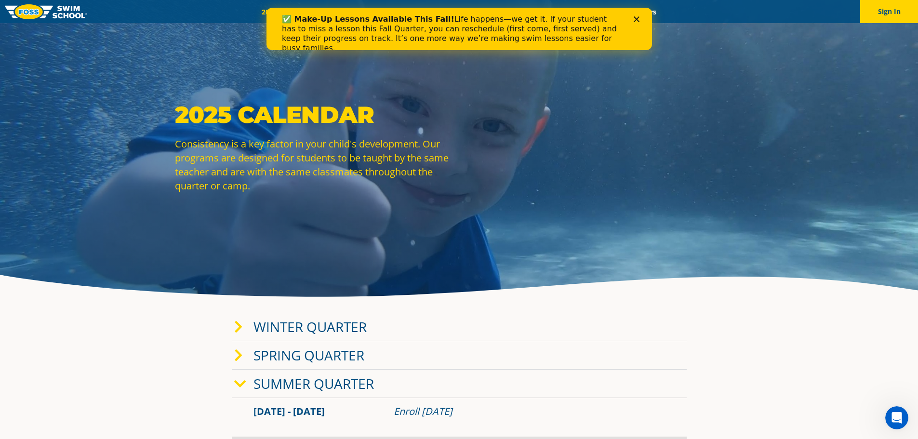
drag, startPoint x: 635, startPoint y: 15, endPoint x: 639, endPoint y: 26, distance: 12.3
click at [635, 16] on div "✅ Make-Up Lessons Available This Fall! Life happens—we get it. If your student …" at bounding box center [458, 34] width 385 height 44
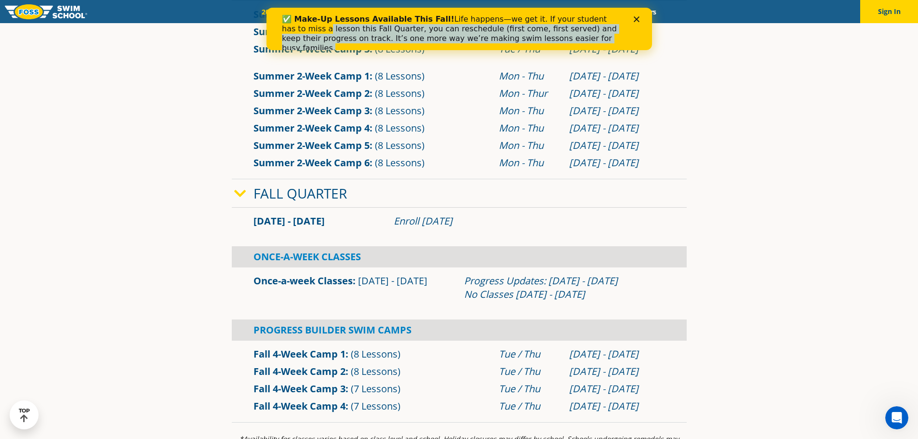
scroll to position [434, 0]
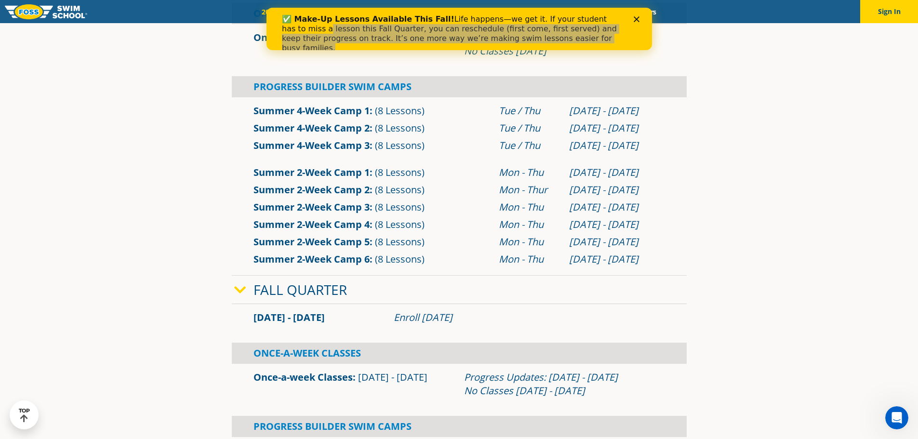
click at [343, 258] on link "Summer 2-Week Camp 6" at bounding box center [311, 258] width 116 height 13
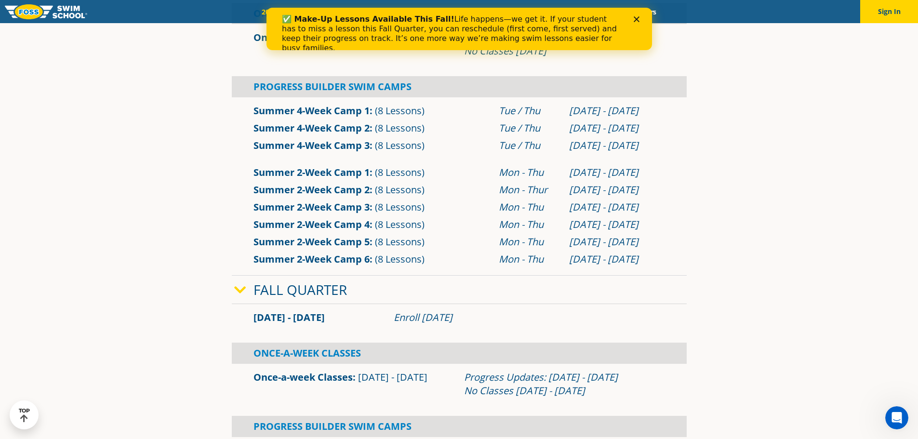
drag, startPoint x: 636, startPoint y: 15, endPoint x: 644, endPoint y: 31, distance: 17.2
click at [636, 16] on div "✅ Make-Up Lessons Available This Fall! Life happens—we get it. If your student …" at bounding box center [458, 34] width 385 height 44
click at [637, 18] on polygon "Close" at bounding box center [636, 19] width 6 height 6
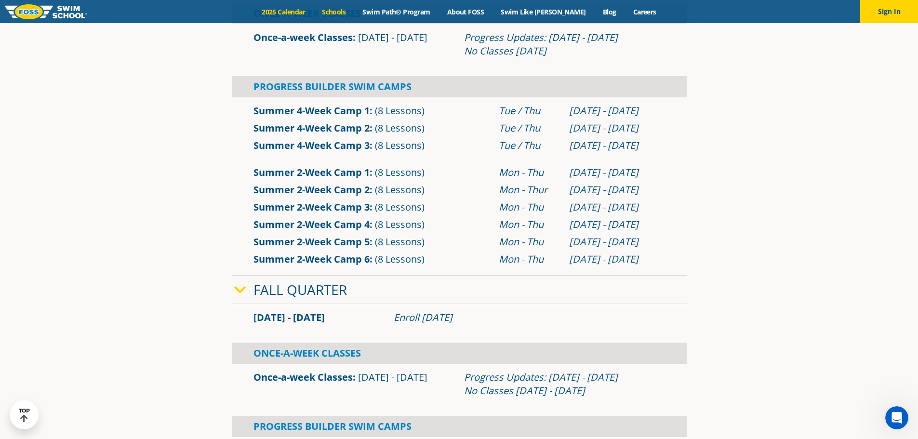
click at [352, 10] on link "Schools" at bounding box center [334, 11] width 40 height 9
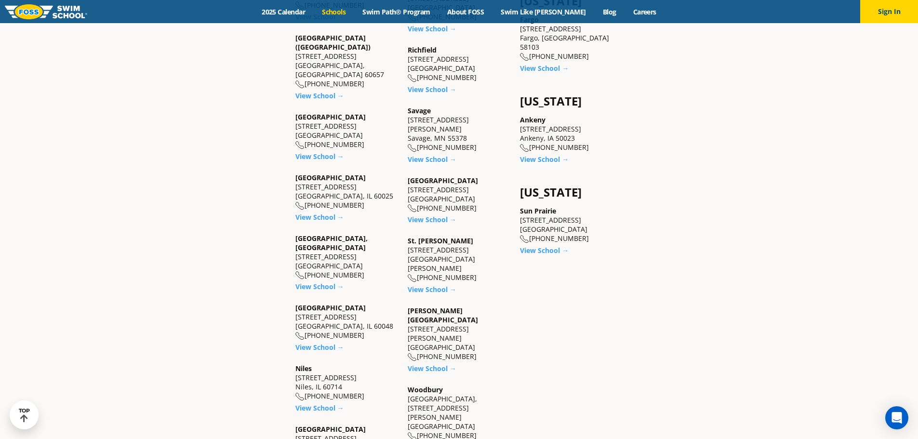
scroll to position [819, 0]
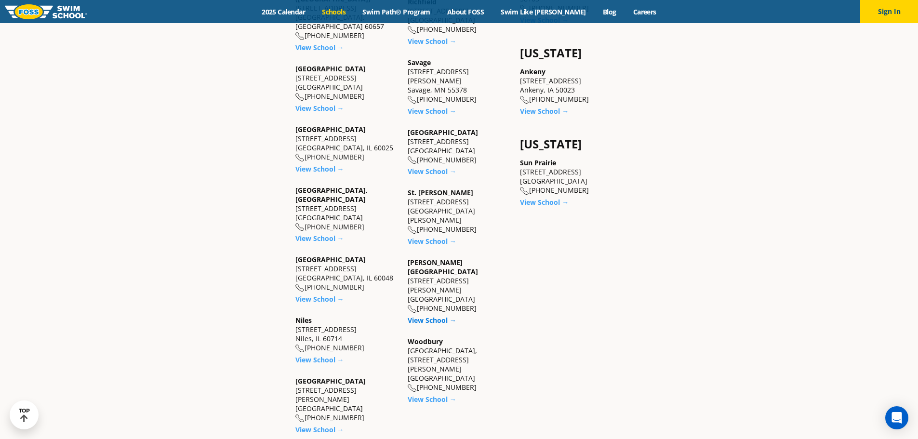
click at [436, 316] on link "View School →" at bounding box center [432, 320] width 49 height 9
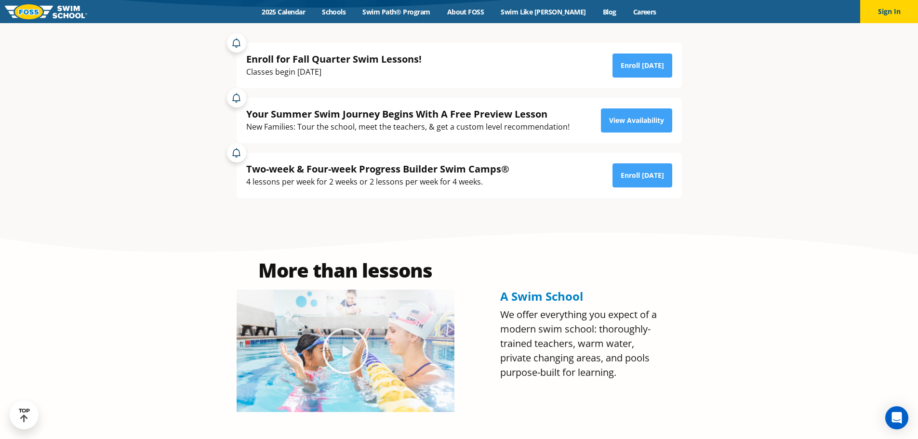
scroll to position [193, 0]
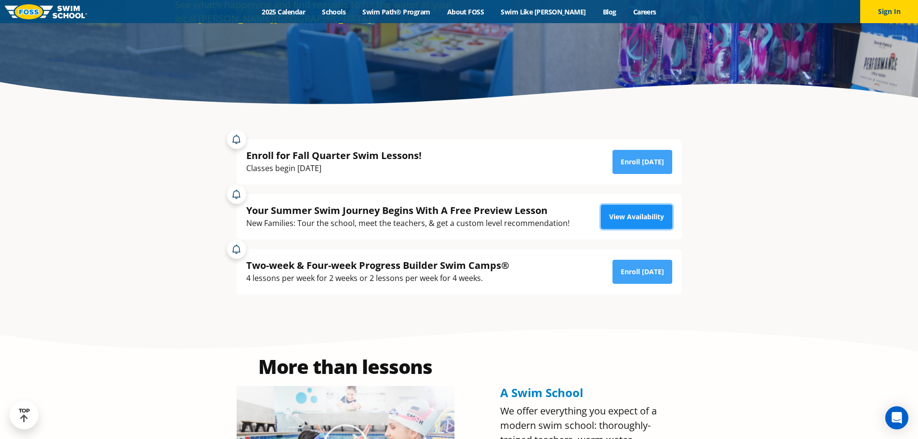
click at [621, 217] on link "View Availability" at bounding box center [636, 217] width 71 height 24
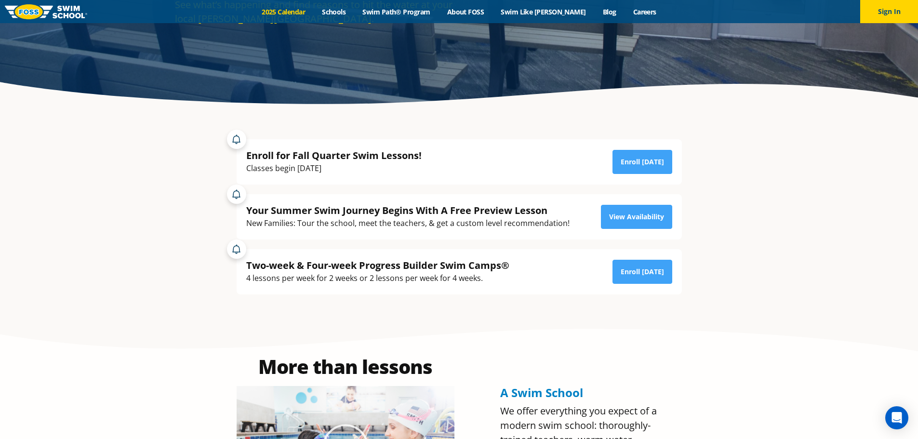
click at [303, 10] on link "2025 Calendar" at bounding box center [283, 11] width 60 height 9
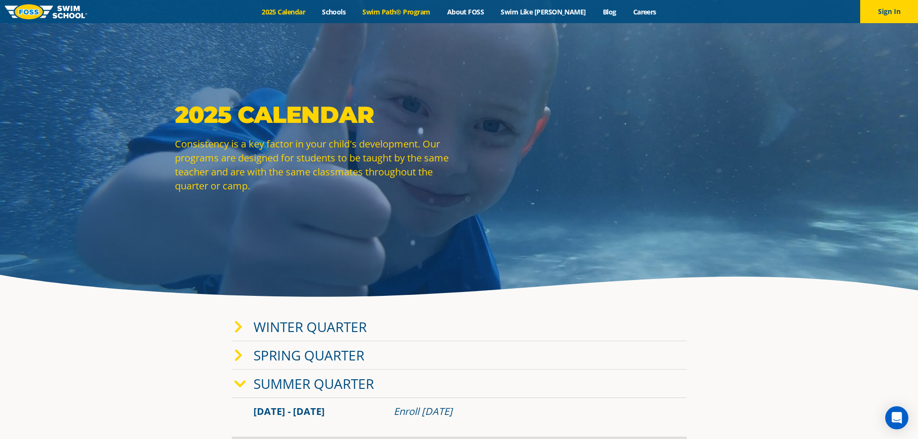
click at [409, 12] on link "Swim Path® Program" at bounding box center [396, 11] width 84 height 9
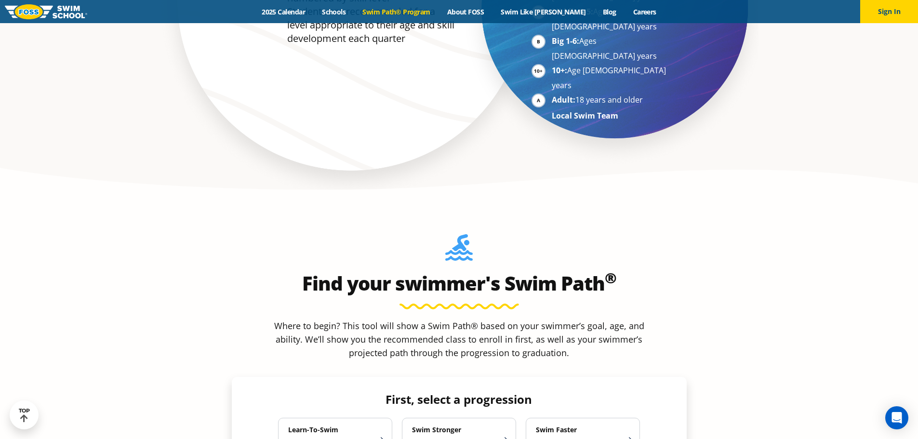
scroll to position [819, 0]
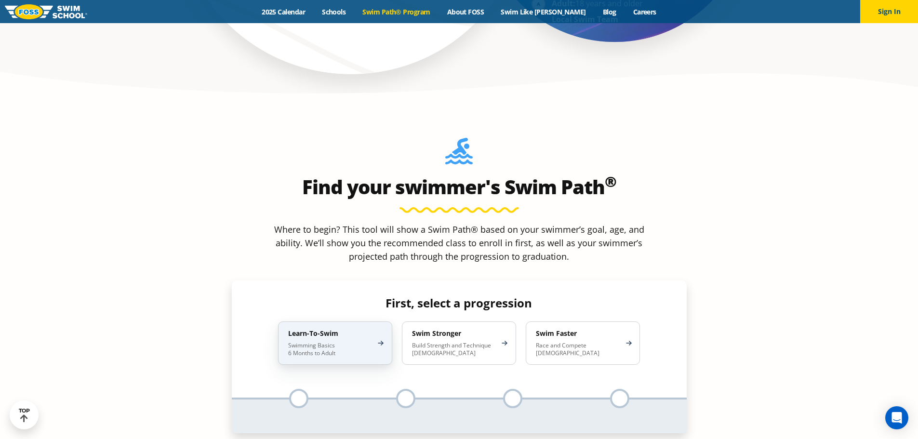
click at [342, 329] on h4 "Learn-To-Swim" at bounding box center [330, 333] width 84 height 9
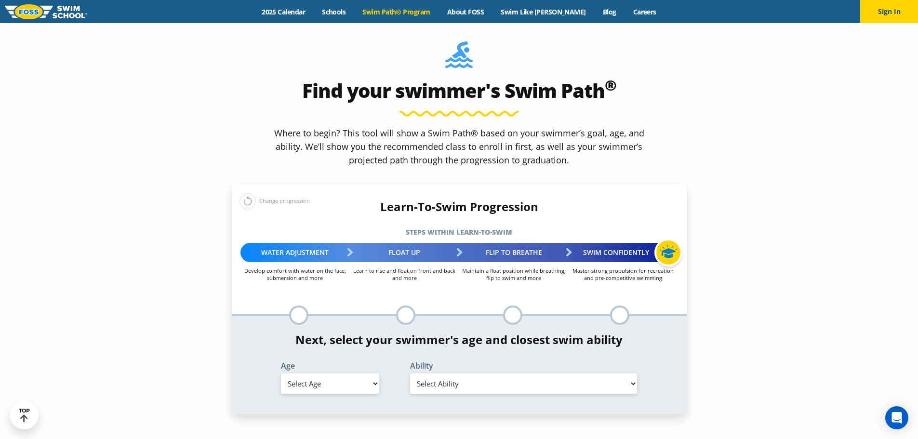
scroll to position [1012, 0]
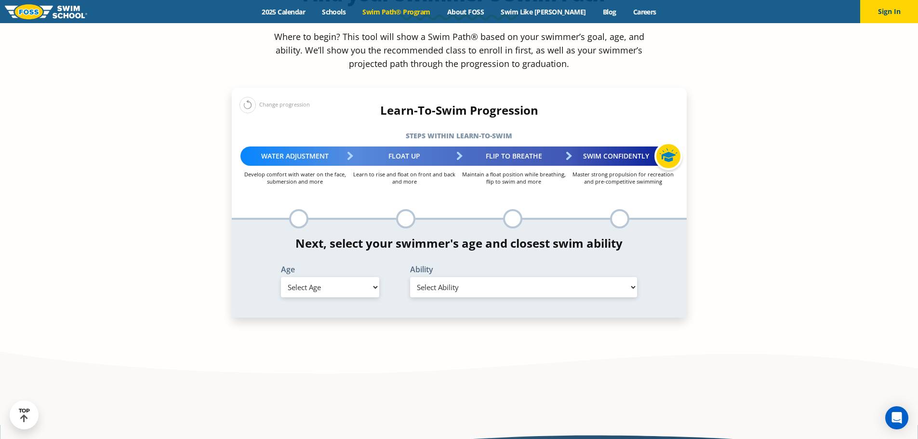
click at [374, 277] on select "Select Age 6 months - 1 year 1 year 2 years 3 years 4 years 5 years 6 years 7 y…" at bounding box center [330, 287] width 98 height 20
select select "4-years"
click at [281, 277] on select "Select Age 6 months - 1 year 1 year 2 years 3 years 4 years 5 years 6 years 7 y…" at bounding box center [330, 287] width 98 height 20
click at [633, 277] on select "Select Ability First in-water experience When in the water, reliant on a life j…" at bounding box center [523, 287] width 227 height 20
select select "4-years-when-in-the-water-reliant-on-a-life-jacket-or-floatation-device"
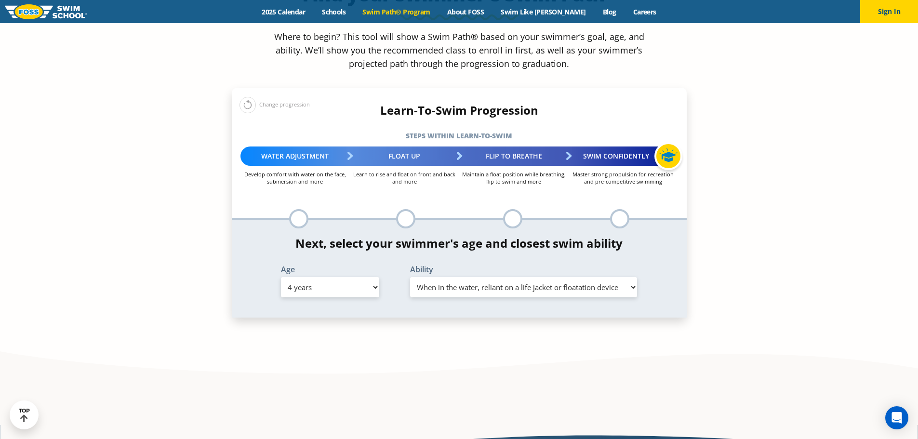
click at [410, 277] on select "Select Ability First in-water experience When in the water, reliant on a life j…" at bounding box center [523, 287] width 227 height 20
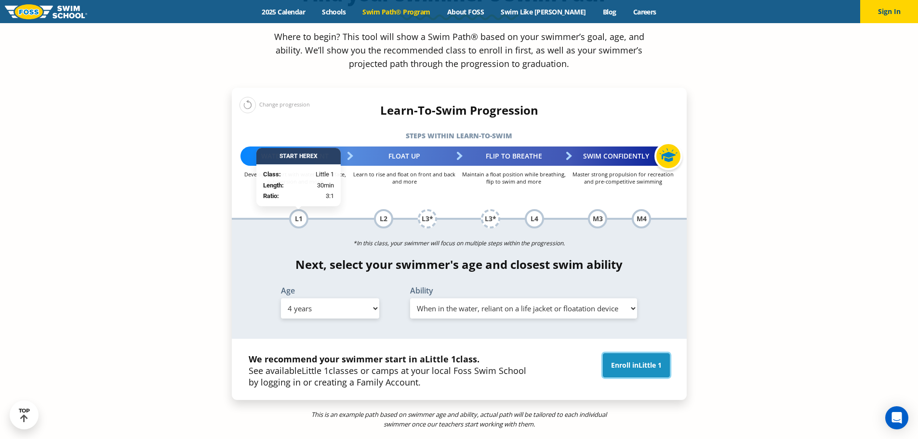
click at [632, 353] on link "Enroll in Little 1" at bounding box center [636, 365] width 67 height 24
